Goal: Check status

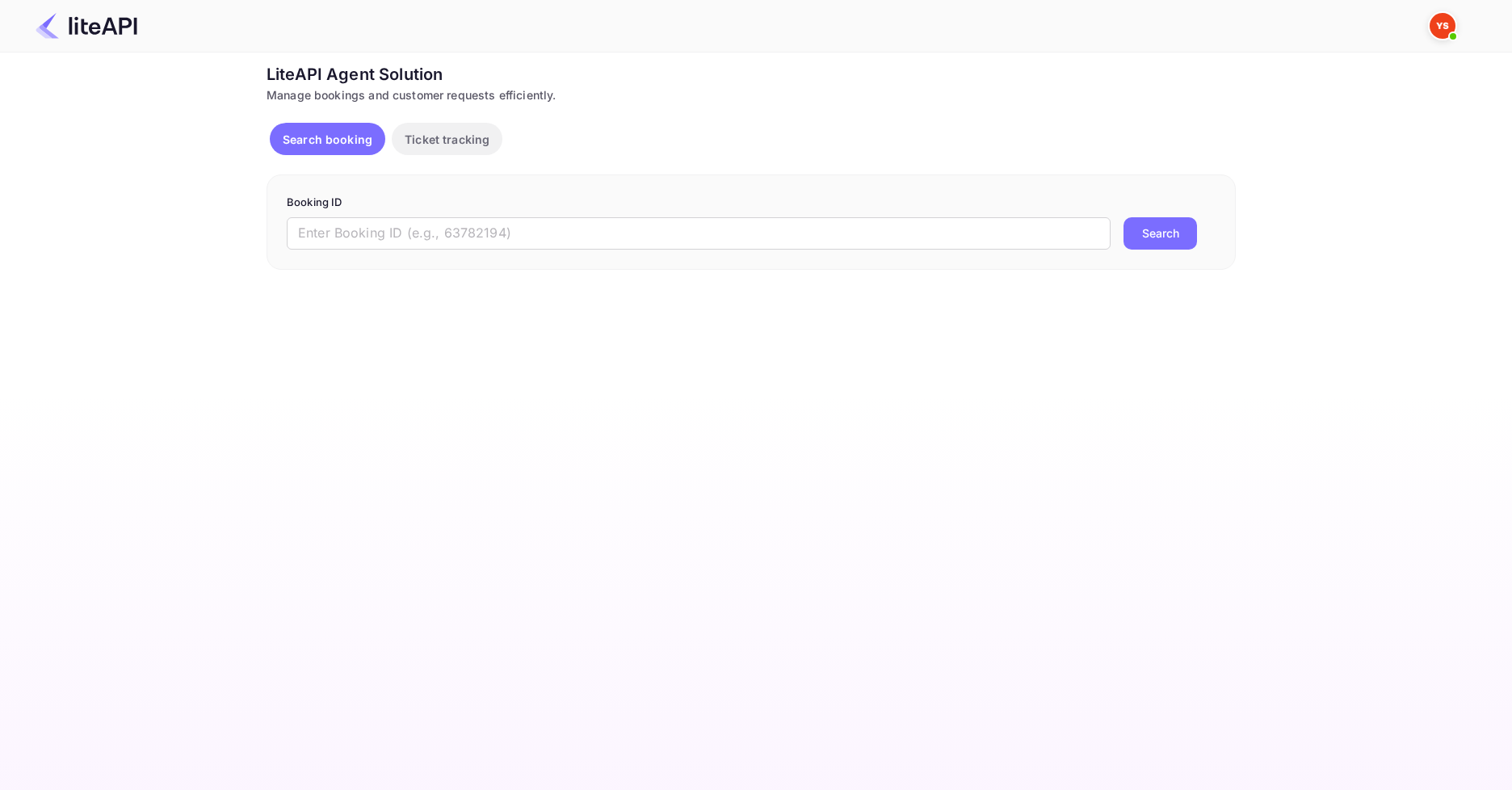
click at [419, 249] on div "Booking ID ​ Search" at bounding box center [751, 222] width 969 height 95
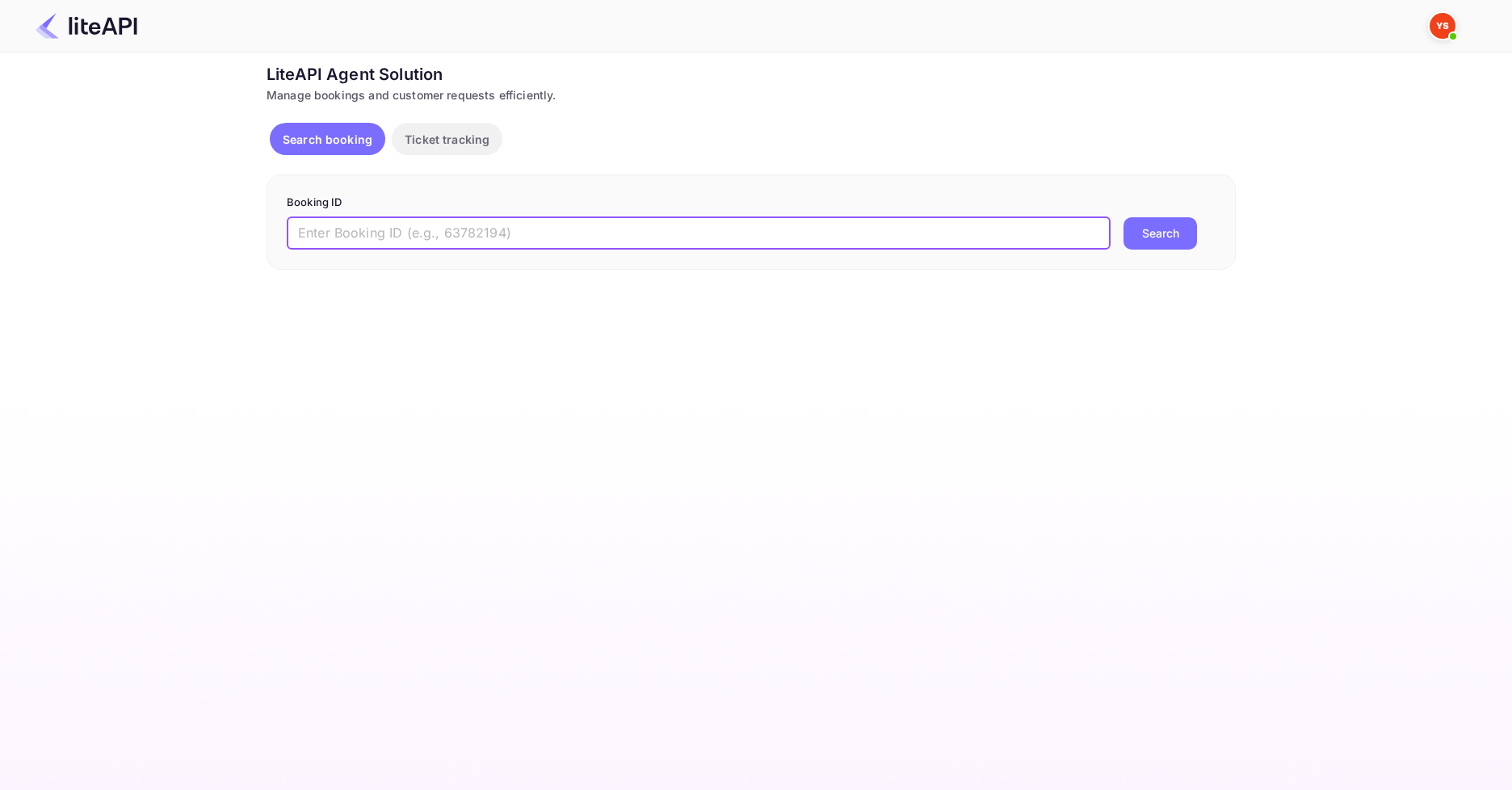
click at [429, 247] on input "text" at bounding box center [699, 234] width 824 height 33
paste input "8901746"
type input "8901746"
click at [1165, 242] on button "Search" at bounding box center [1160, 234] width 73 height 33
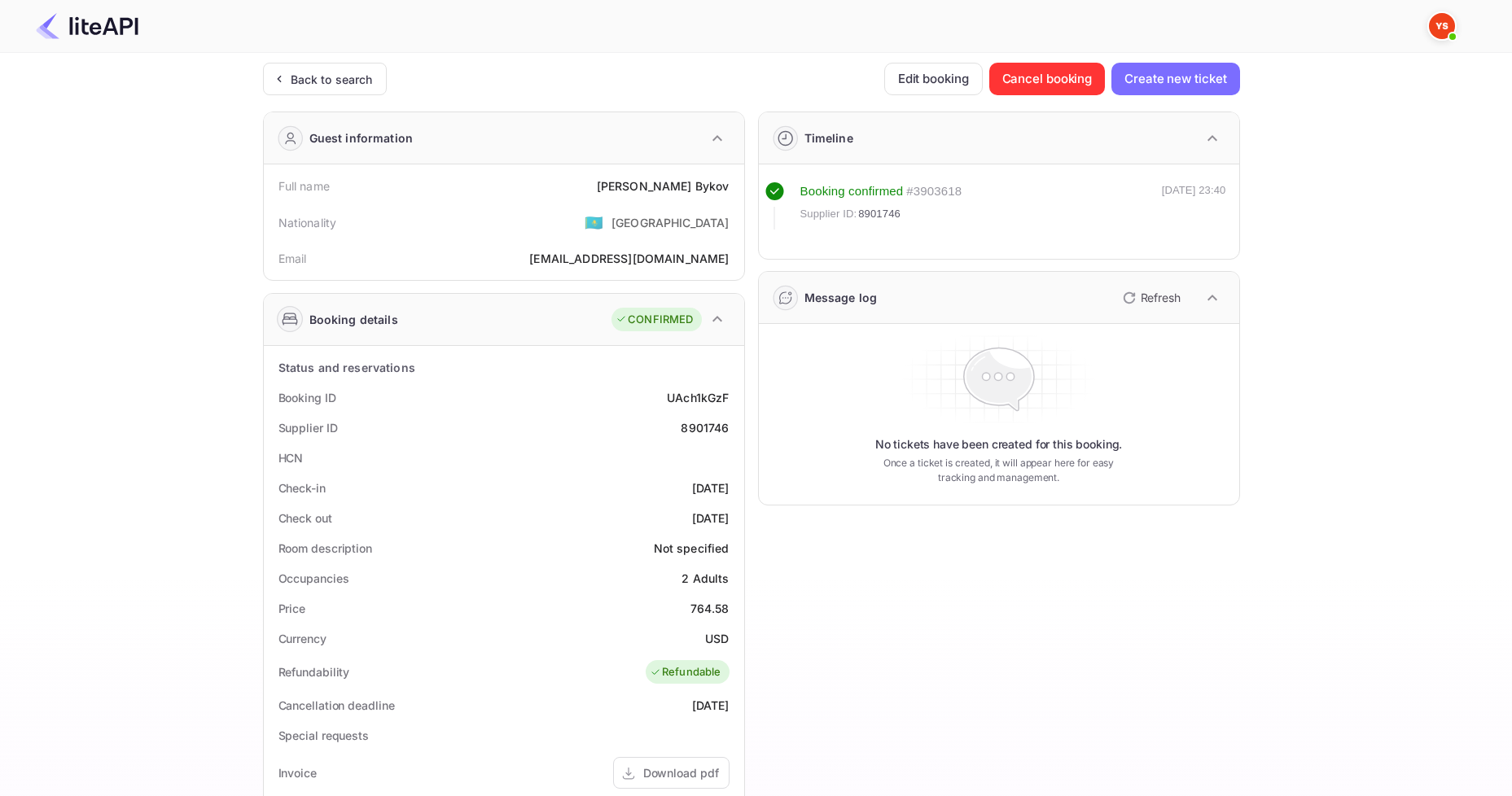
click at [605, 226] on div "Nationality 🇰🇿 [DEMOGRAPHIC_DATA]" at bounding box center [504, 222] width 467 height 42
drag, startPoint x: 628, startPoint y: 188, endPoint x: 729, endPoint y: 187, distance: 101.0
click at [729, 187] on div "Full name [PERSON_NAME]" at bounding box center [504, 186] width 467 height 30
copy div "[PERSON_NAME]"
drag, startPoint x: 688, startPoint y: 604, endPoint x: 739, endPoint y: 605, distance: 51.0
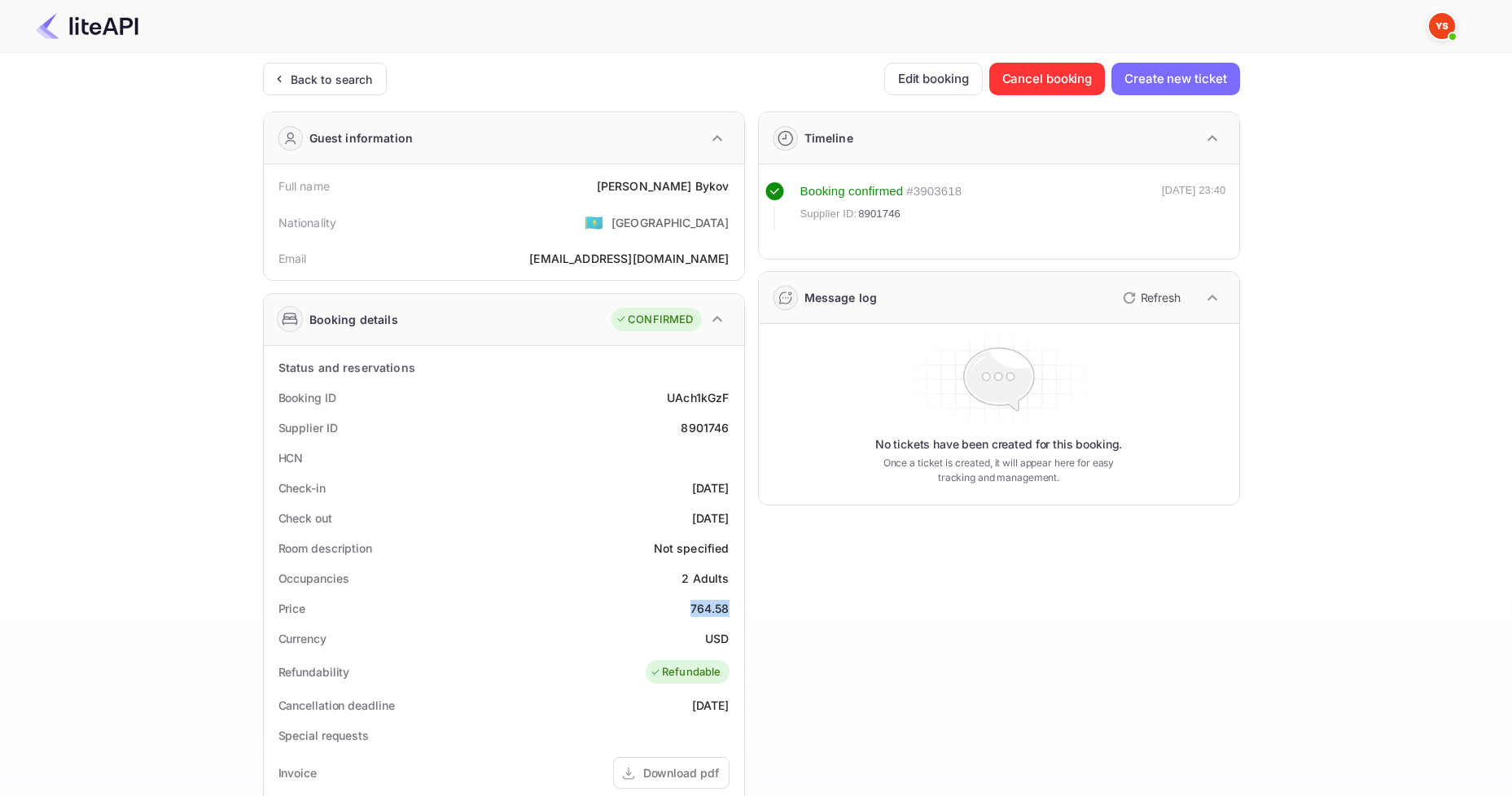
click at [739, 605] on div "Status and reservations Booking ID UAch1kGzF Supplier ID 8901746 HCN Check-in […" at bounding box center [504, 750] width 481 height 807
copy div "764.58"
